Goal: Navigation & Orientation: Find specific page/section

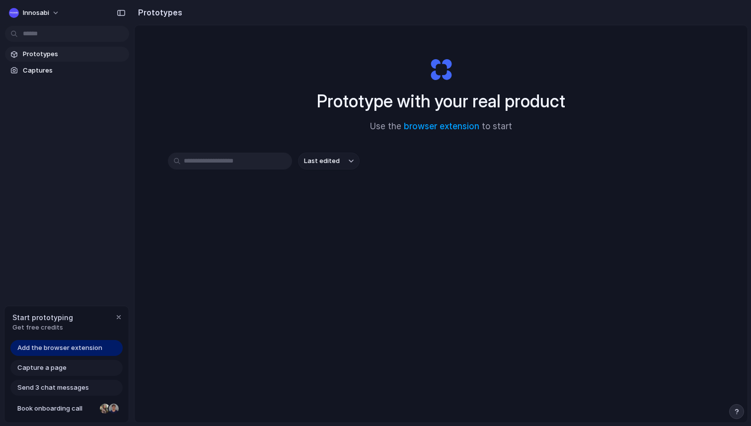
click at [50, 54] on span "Prototypes" at bounding box center [74, 54] width 102 height 10
click at [50, 70] on span "Captures" at bounding box center [74, 71] width 102 height 10
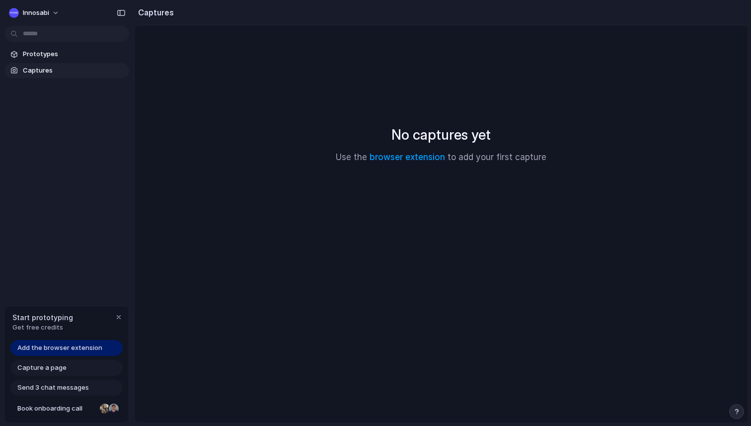
click at [50, 64] on link "Captures" at bounding box center [67, 70] width 124 height 15
click at [53, 14] on button "Innosabi" at bounding box center [35, 13] width 60 height 16
click at [77, 126] on div "Settings Invite members Change theme Sign out" at bounding box center [375, 213] width 751 height 426
click at [96, 347] on span "Add the browser extension" at bounding box center [59, 348] width 85 height 10
click at [116, 320] on div "button" at bounding box center [119, 317] width 8 height 8
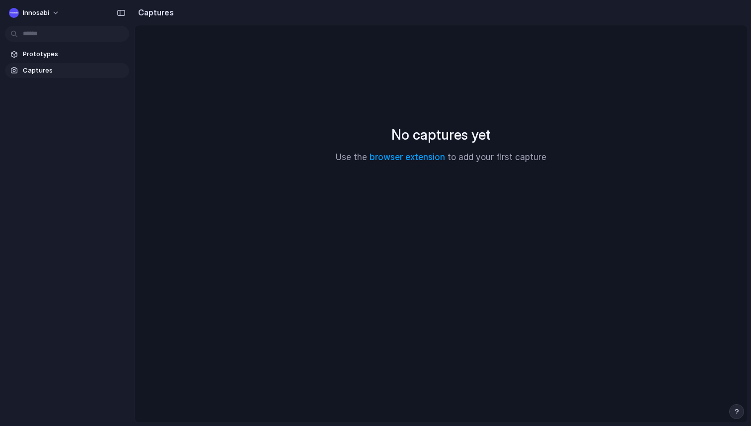
click at [205, 266] on main "No captures yet Use the browser extension to add your first capture" at bounding box center [441, 224] width 614 height 398
click at [416, 162] on link "browser extension" at bounding box center [408, 157] width 76 height 10
